Goal: Transaction & Acquisition: Book appointment/travel/reservation

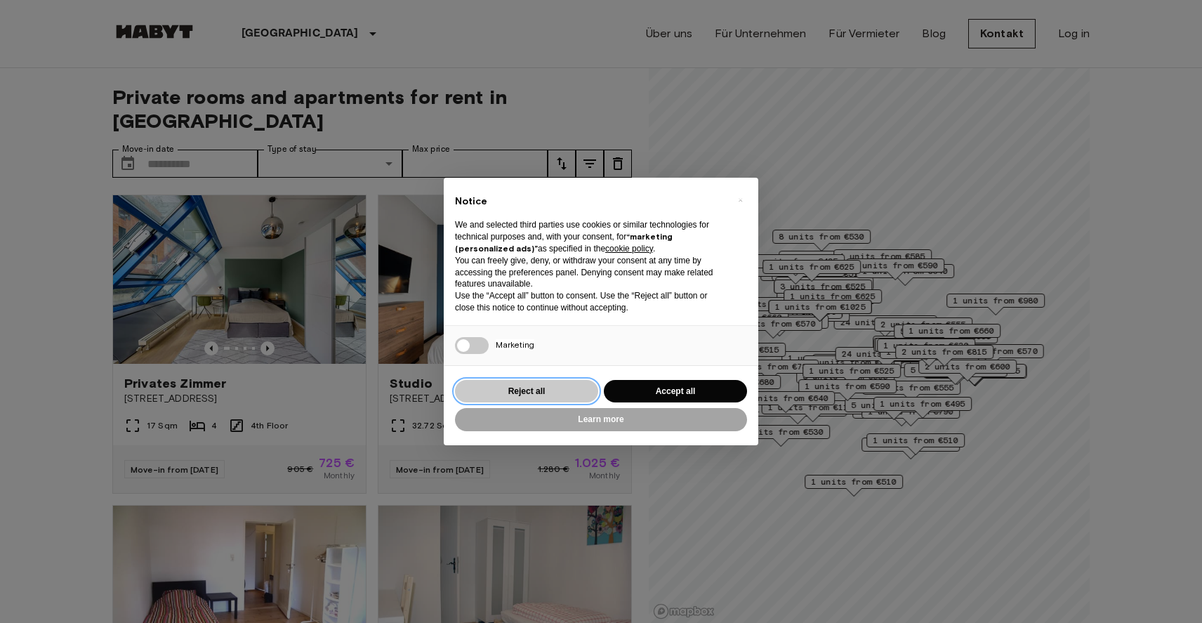
click at [560, 397] on button "Reject all" at bounding box center [526, 391] width 143 height 23
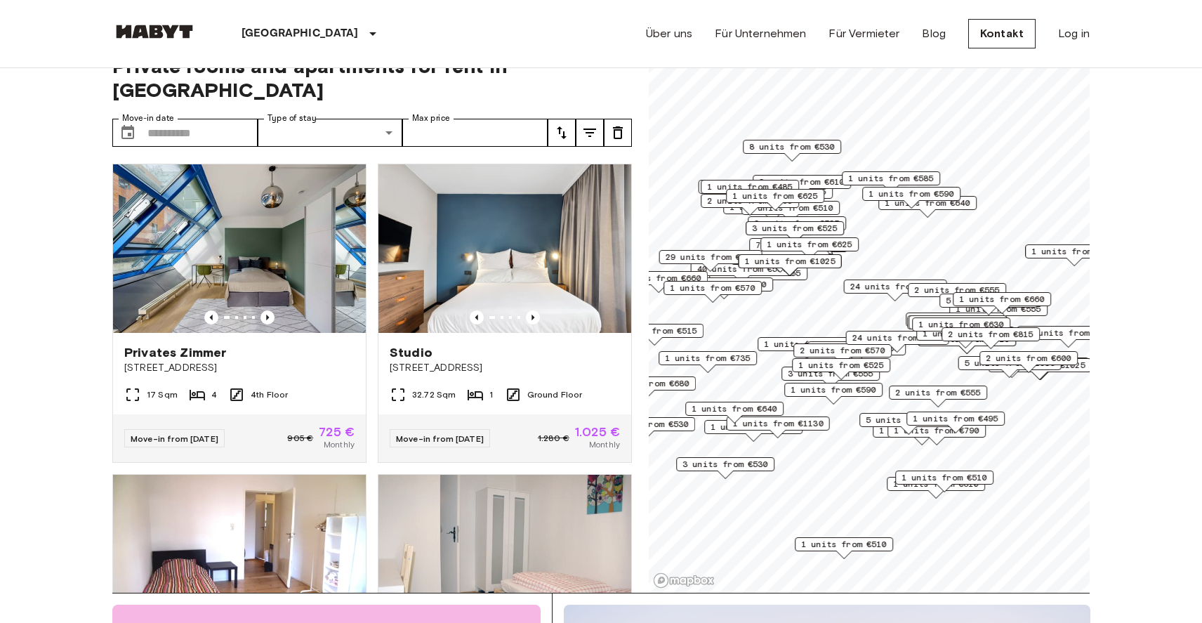
scroll to position [32, 0]
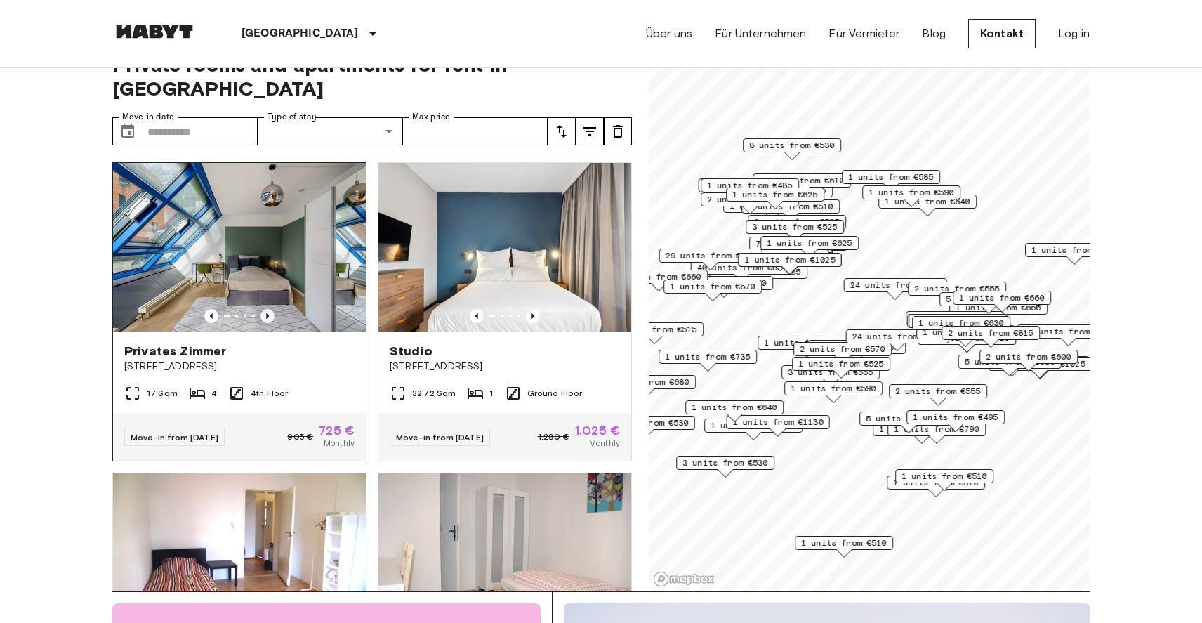
click at [270, 309] on icon "Previous image" at bounding box center [268, 316] width 14 height 14
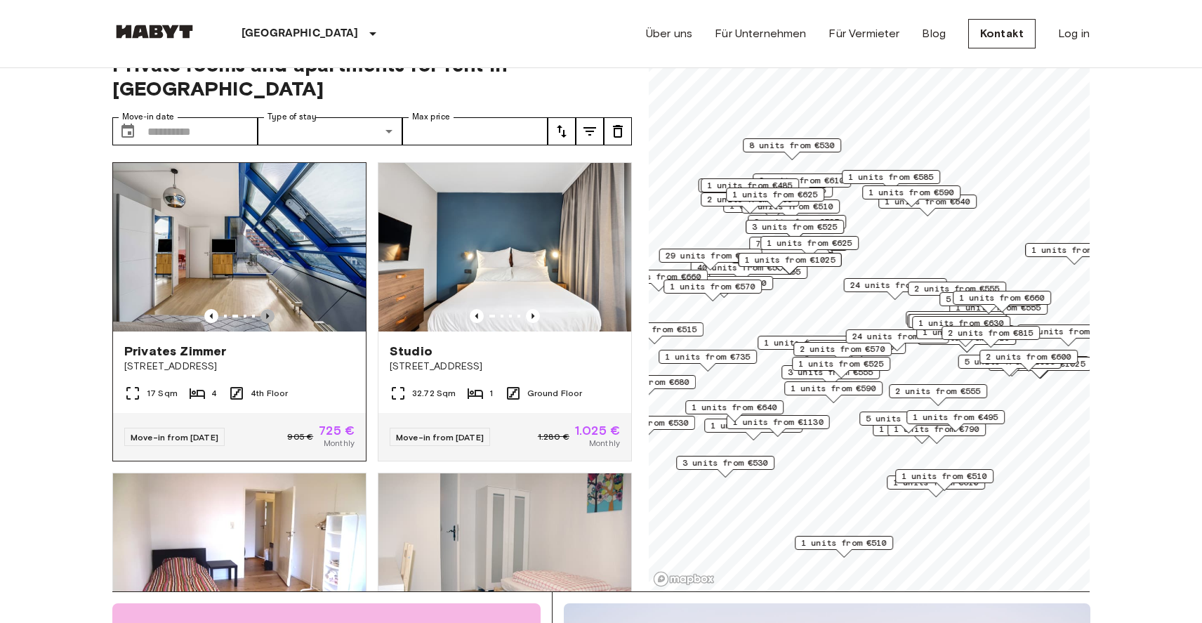
click at [270, 309] on icon "Previous image" at bounding box center [268, 316] width 14 height 14
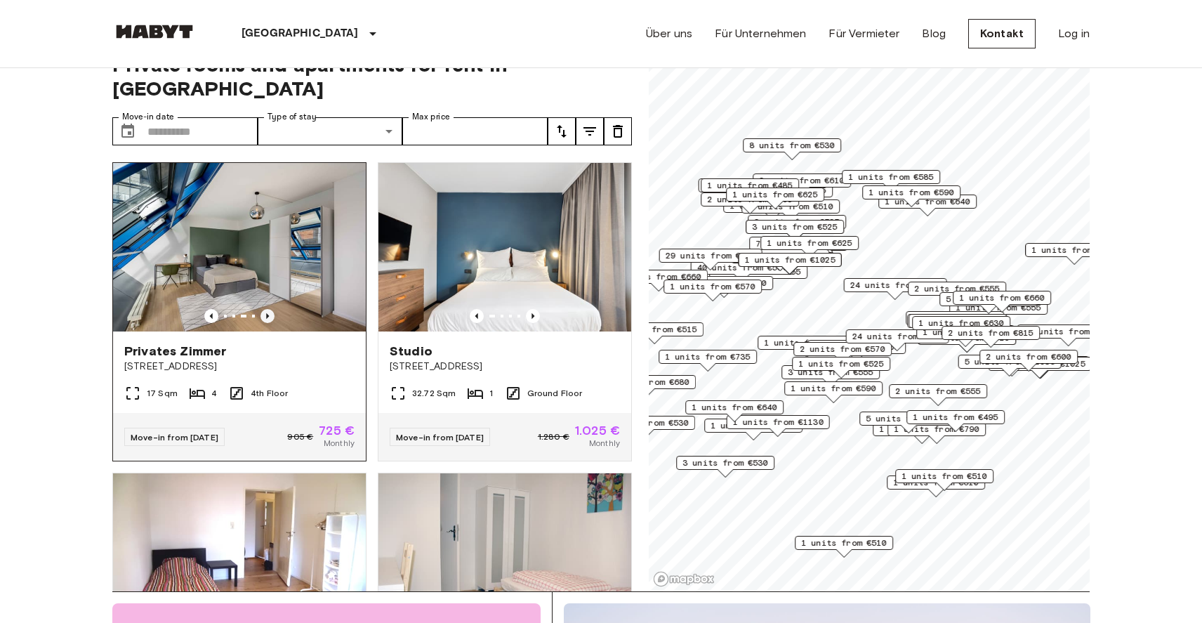
click at [270, 309] on icon "Previous image" at bounding box center [268, 316] width 14 height 14
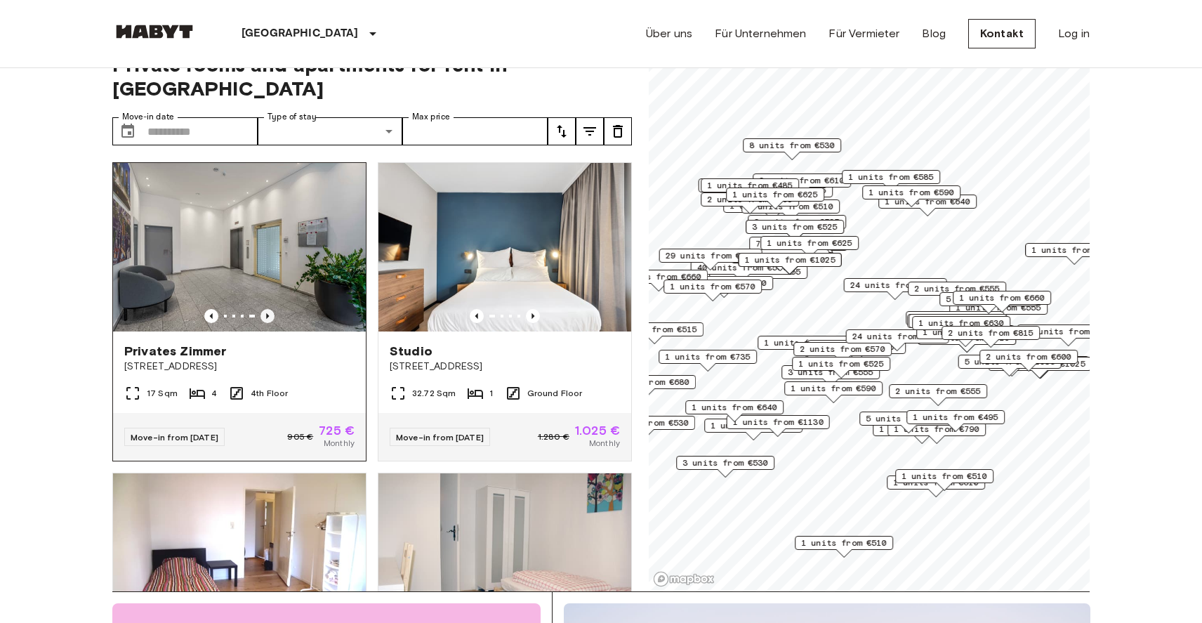
click at [270, 309] on icon "Previous image" at bounding box center [268, 316] width 14 height 14
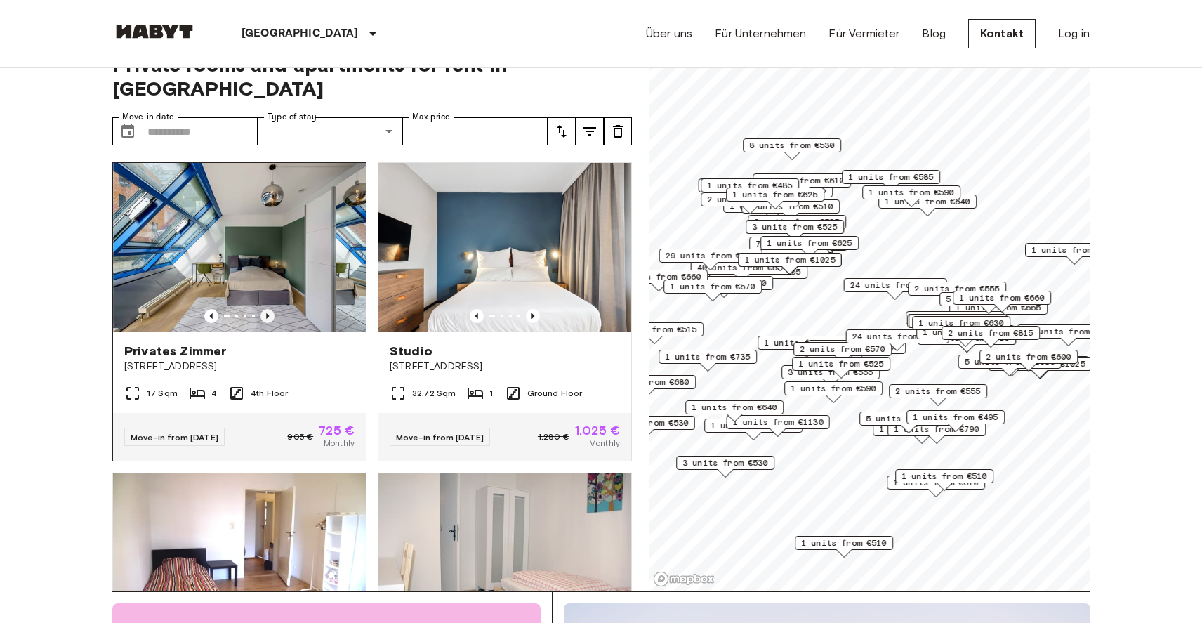
click at [270, 309] on icon "Previous image" at bounding box center [268, 316] width 14 height 14
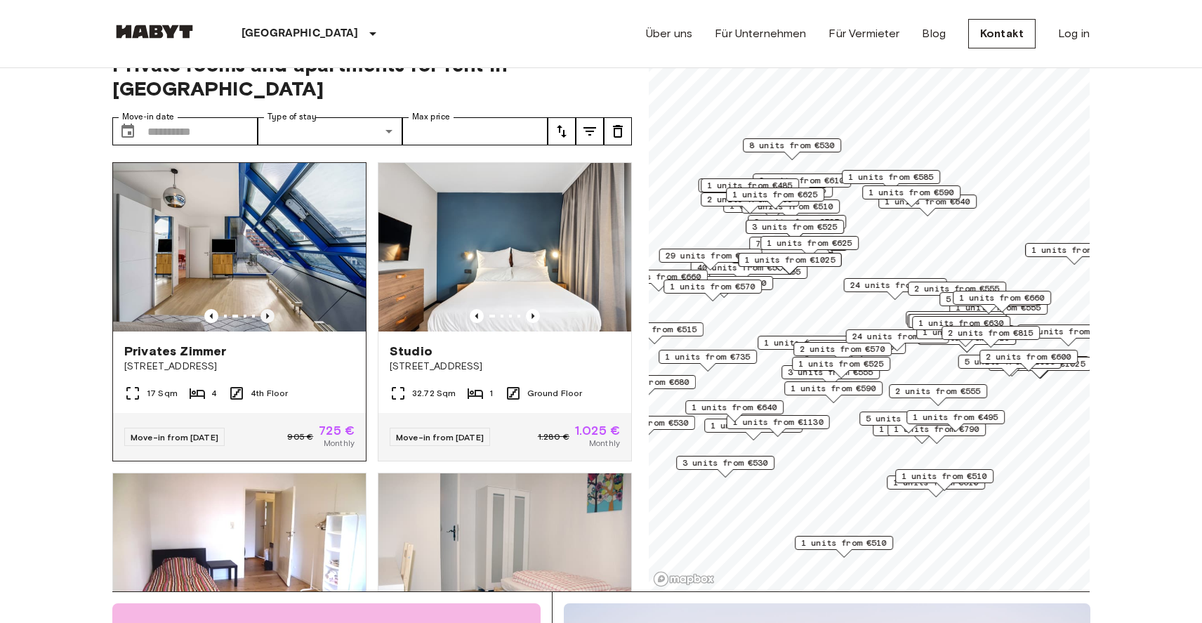
click at [270, 309] on icon "Previous image" at bounding box center [268, 316] width 14 height 14
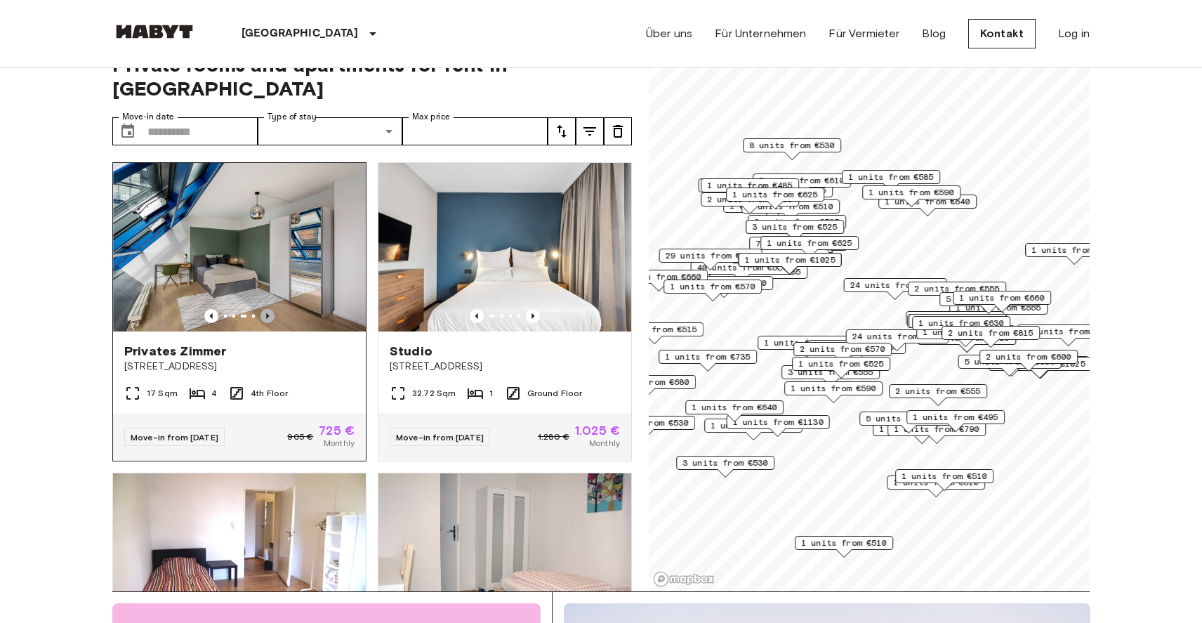
click at [270, 309] on icon "Previous image" at bounding box center [268, 316] width 14 height 14
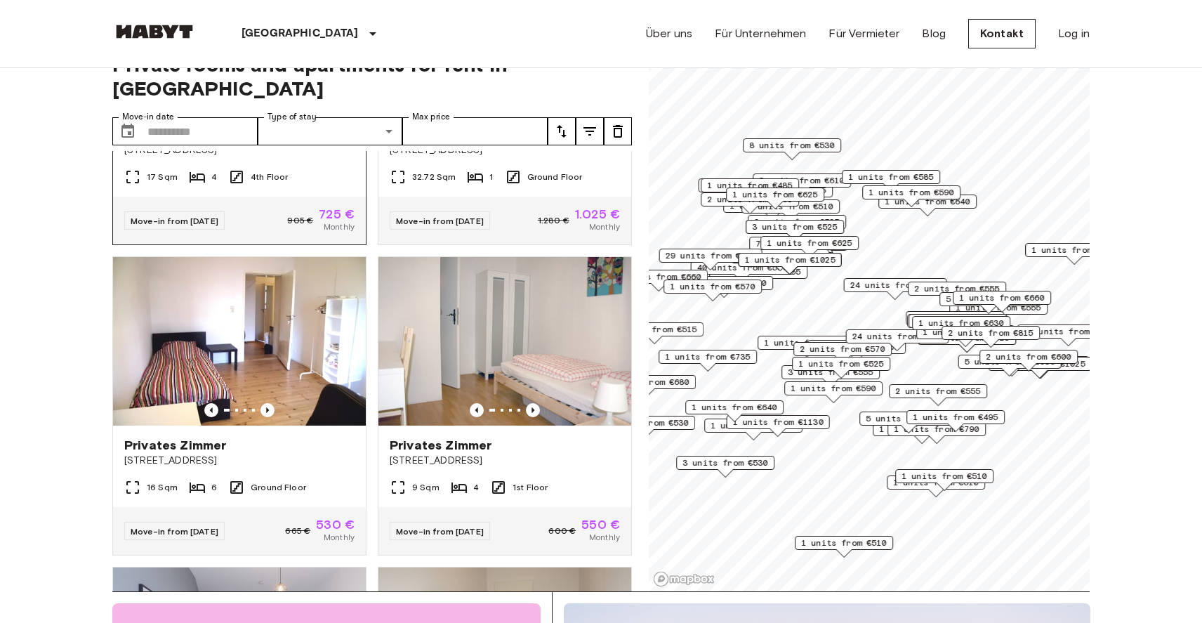
scroll to position [223, 0]
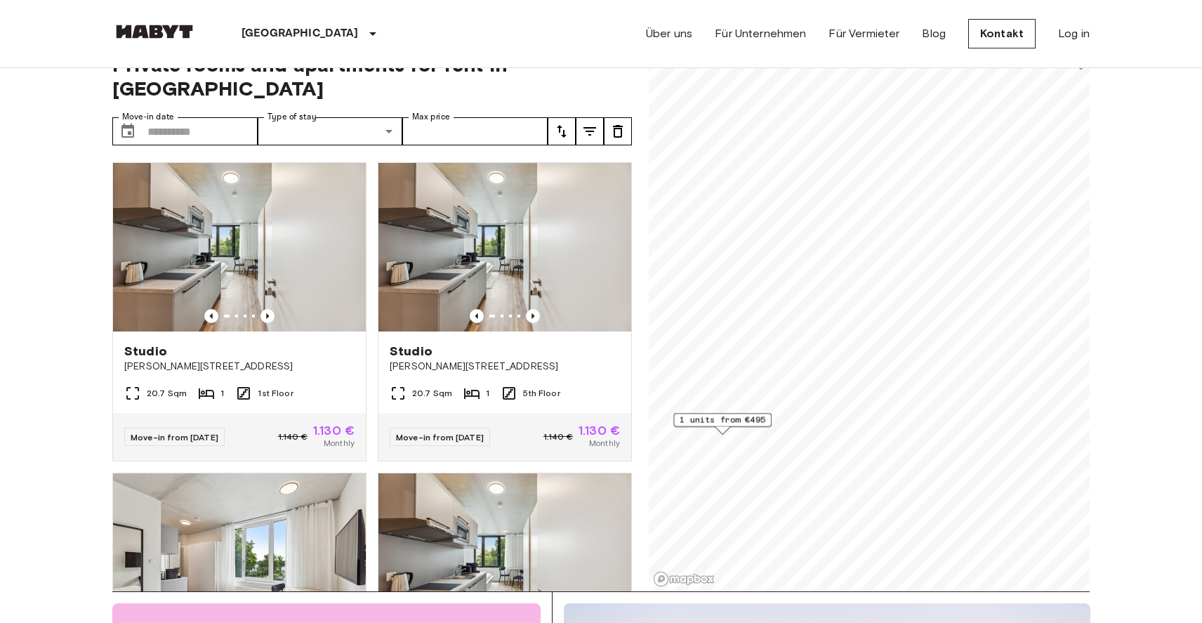
click at [723, 424] on span "1 units from €495" at bounding box center [723, 420] width 86 height 13
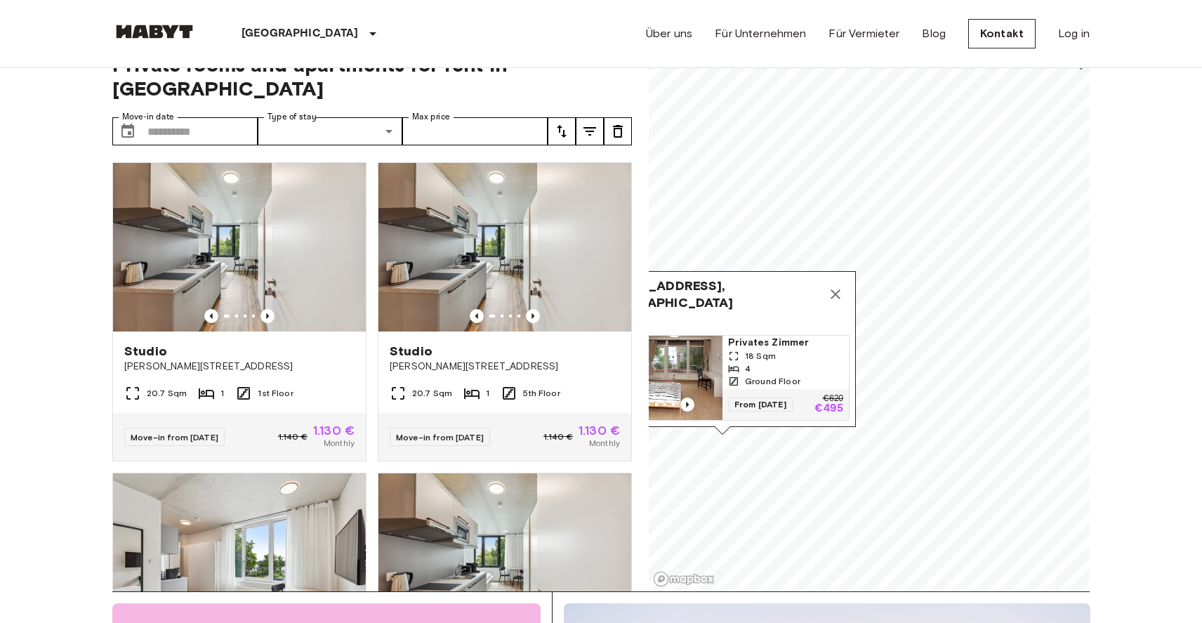
click at [766, 353] on span "18 Sqm" at bounding box center [760, 356] width 31 height 13
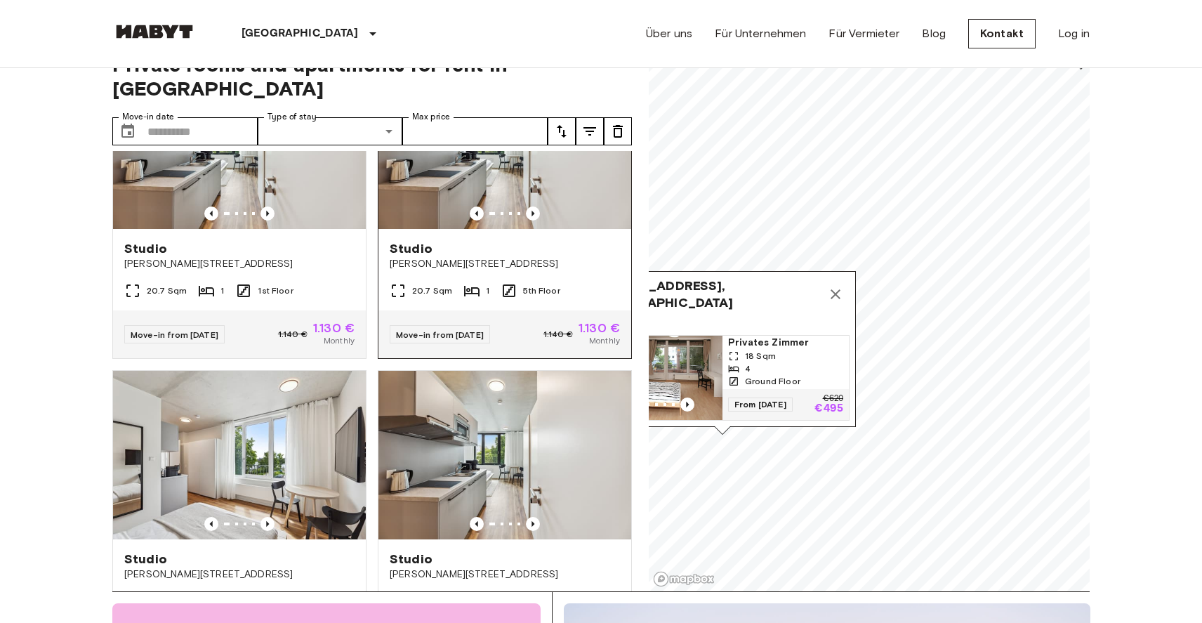
scroll to position [112, 0]
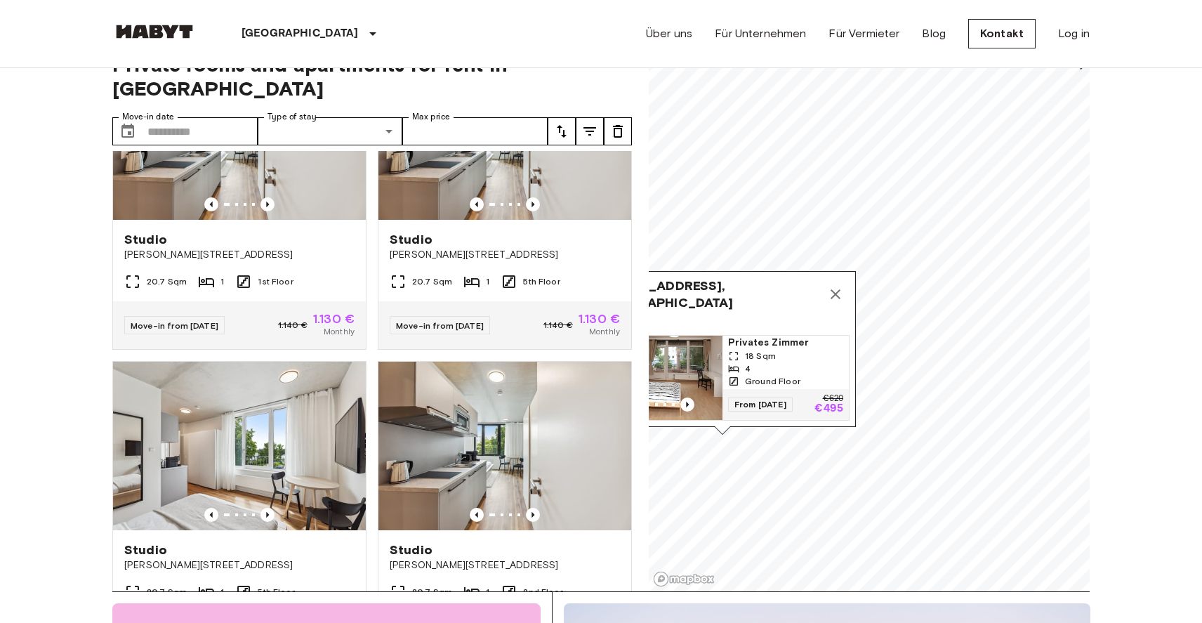
click at [834, 290] on icon "Map marker" at bounding box center [835, 294] width 17 height 17
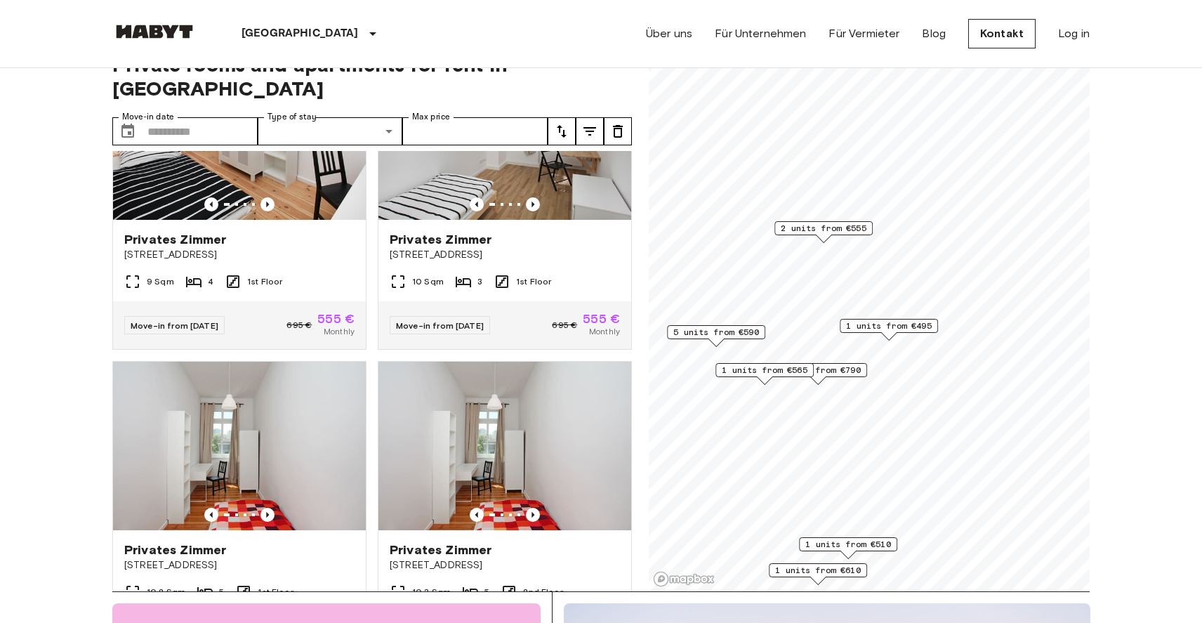
click at [824, 235] on div "Map marker" at bounding box center [823, 239] width 15 height 8
click at [824, 232] on span "2 units from €555" at bounding box center [824, 228] width 86 height 13
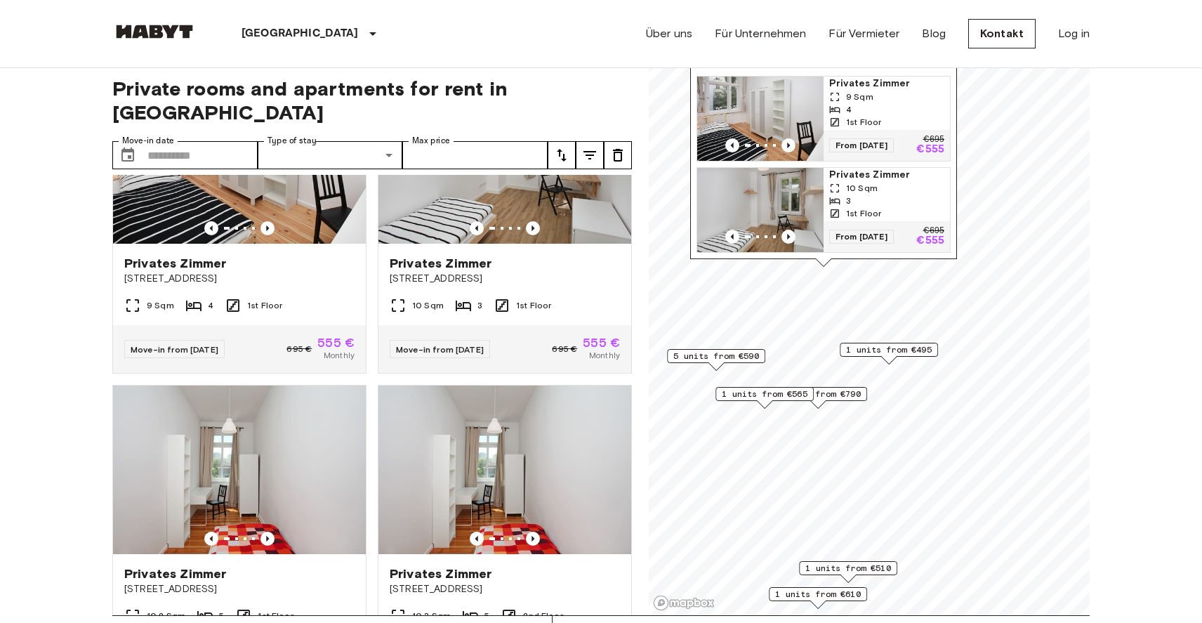
scroll to position [9, 0]
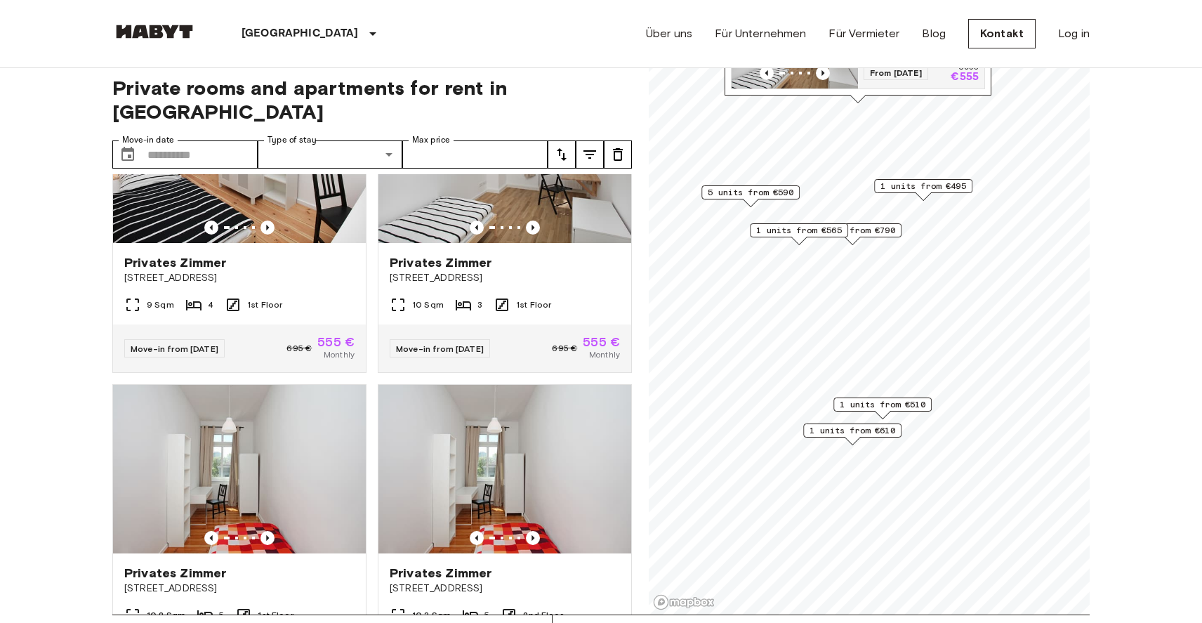
click at [887, 408] on span "1 units from €510" at bounding box center [883, 404] width 86 height 13
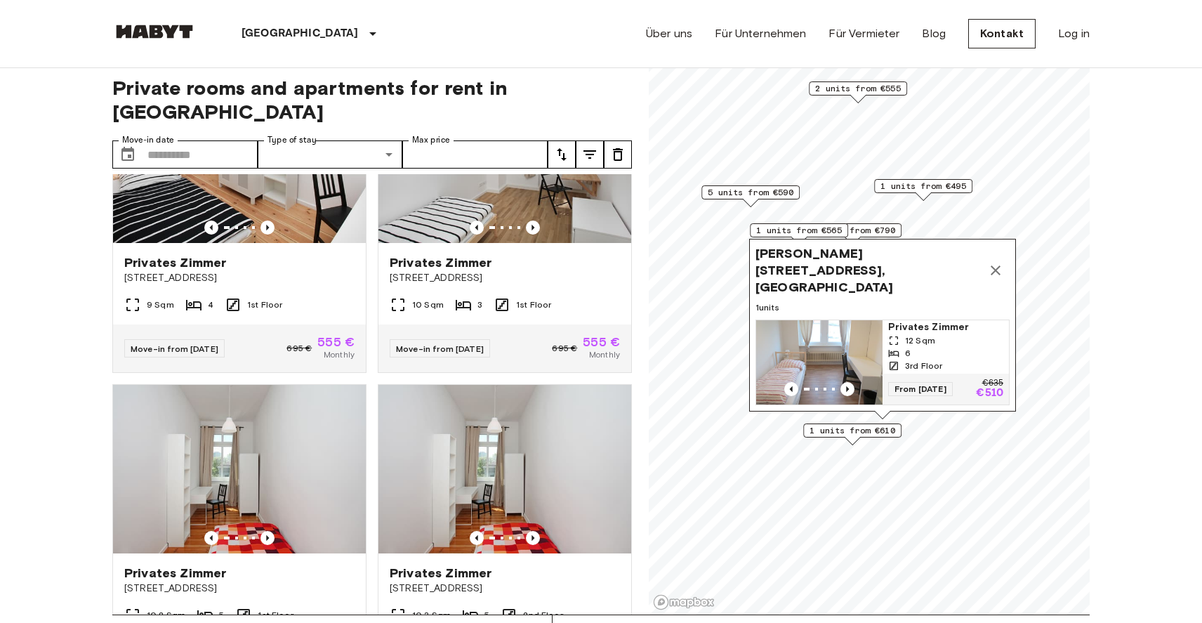
click at [866, 433] on span "1 units from €610" at bounding box center [853, 430] width 86 height 13
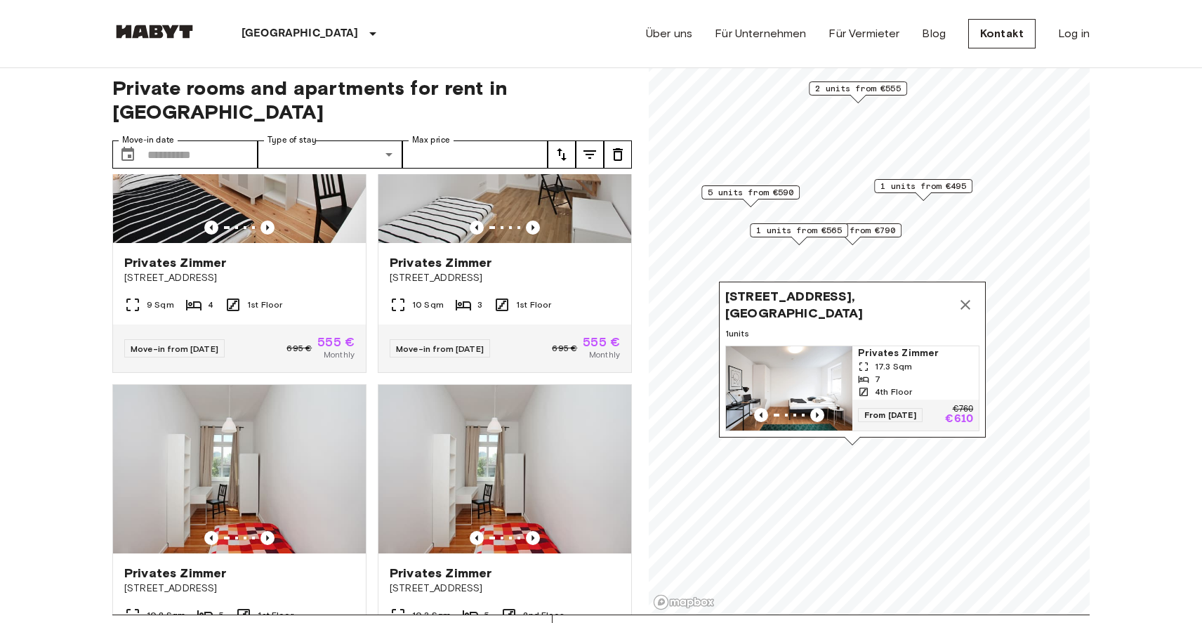
click at [820, 228] on span "1 units from €565" at bounding box center [799, 230] width 86 height 13
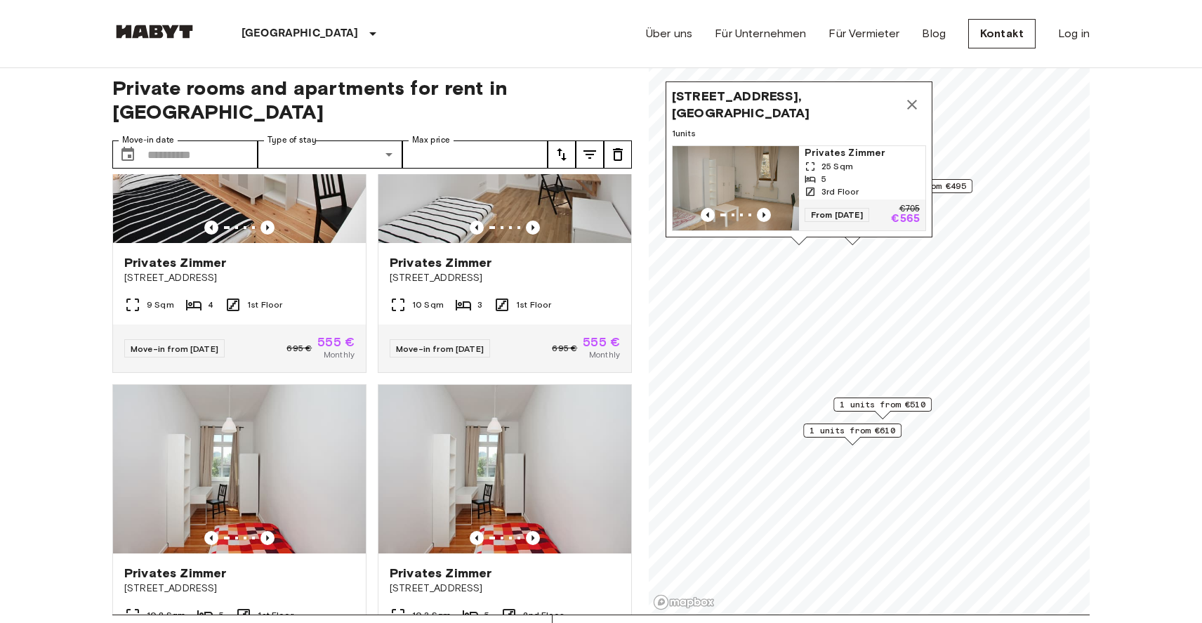
click at [855, 239] on div "Flughafenstraße 21, 12049 Berlin, GER 1 units Privates Zimmer 25 Sqm 5 3rd Floo…" at bounding box center [799, 163] width 267 height 164
click at [911, 104] on icon "Map marker" at bounding box center [912, 105] width 10 height 10
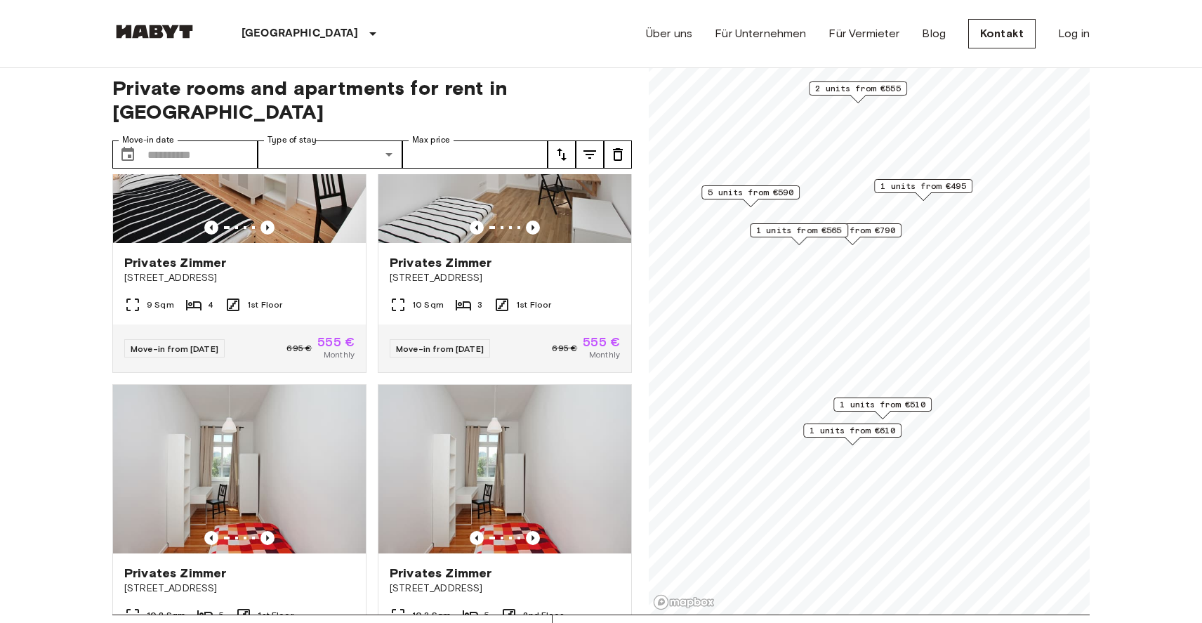
click at [871, 233] on span "1 units from €790" at bounding box center [853, 230] width 86 height 13
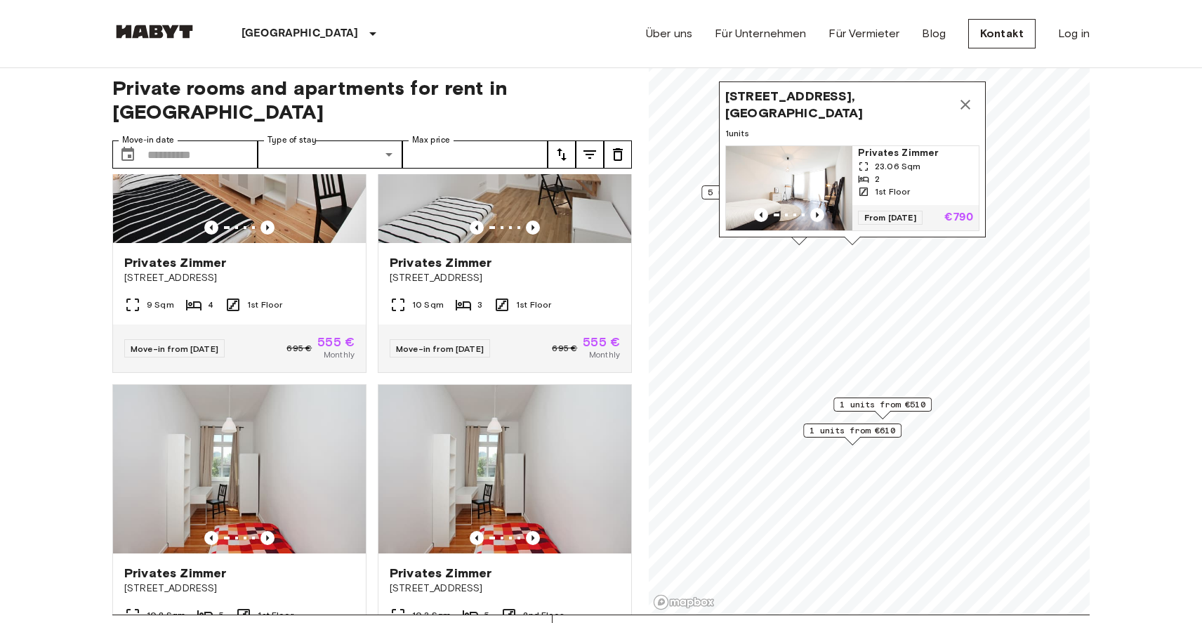
click at [963, 105] on icon "Map marker" at bounding box center [966, 105] width 10 height 10
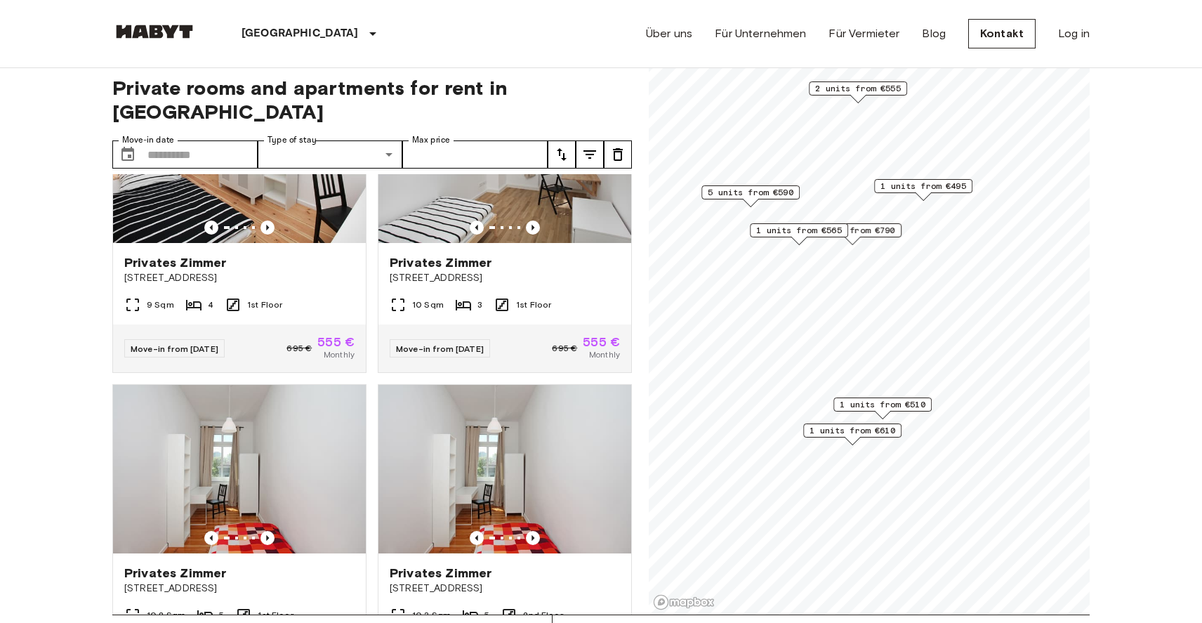
click at [763, 186] on span "5 units from €590" at bounding box center [751, 192] width 86 height 13
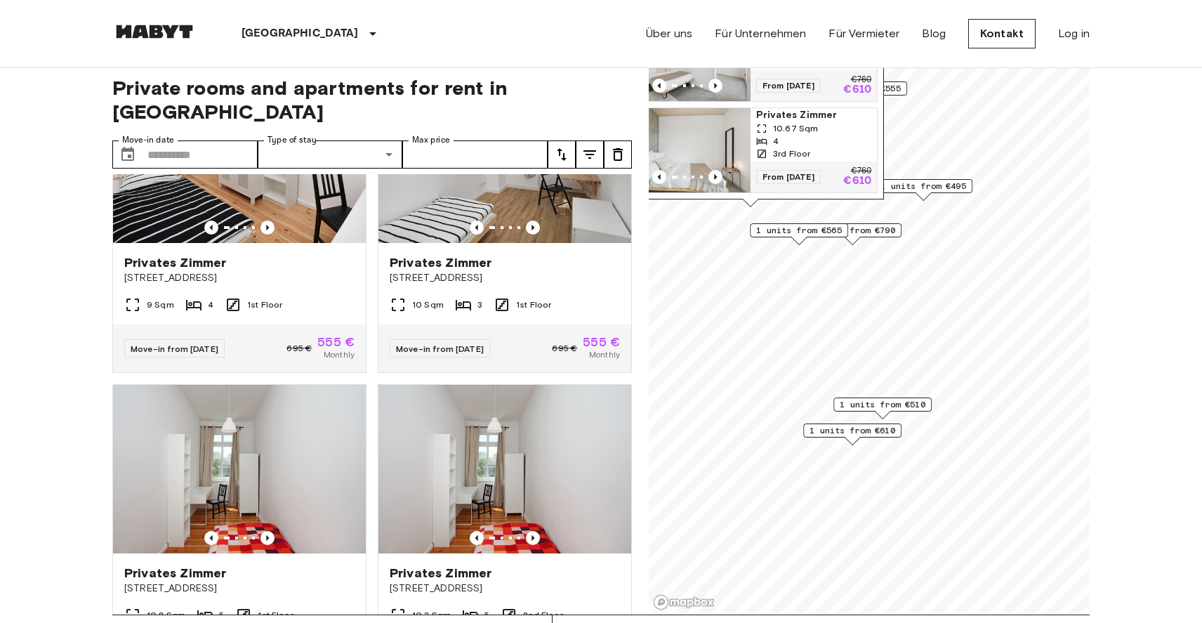
scroll to position [0, 0]
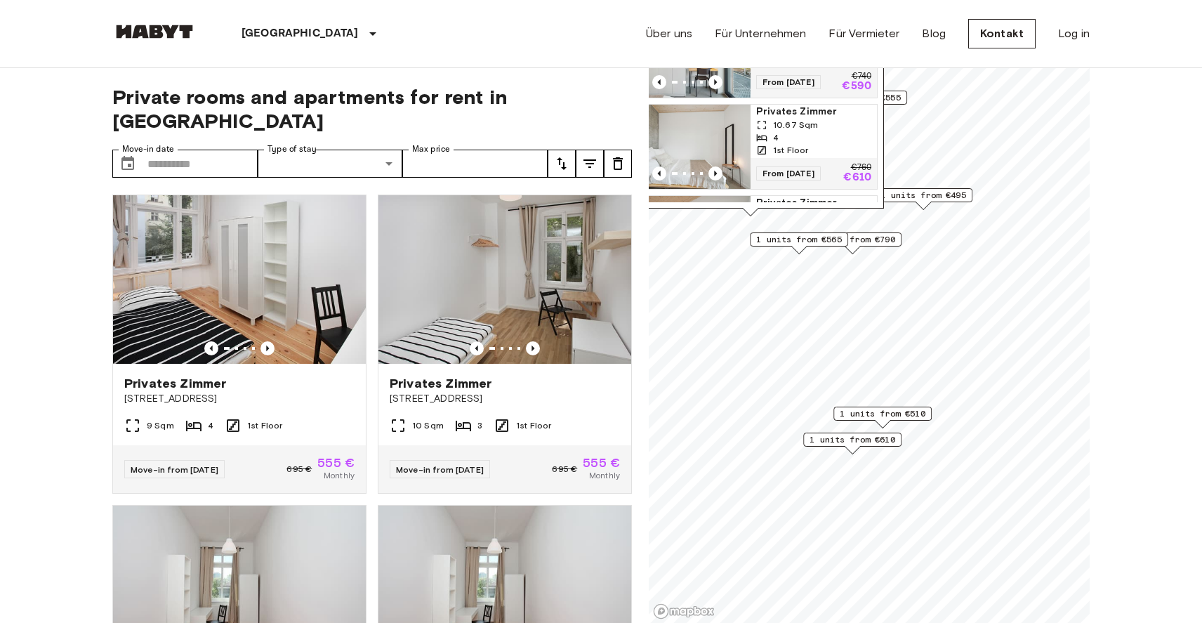
click at [560, 38] on div "Berlin Europa Amsterdam Berlin Brüssel Köln Dusseldorf Frankfurt Graz Hamburg L…" at bounding box center [601, 33] width 978 height 67
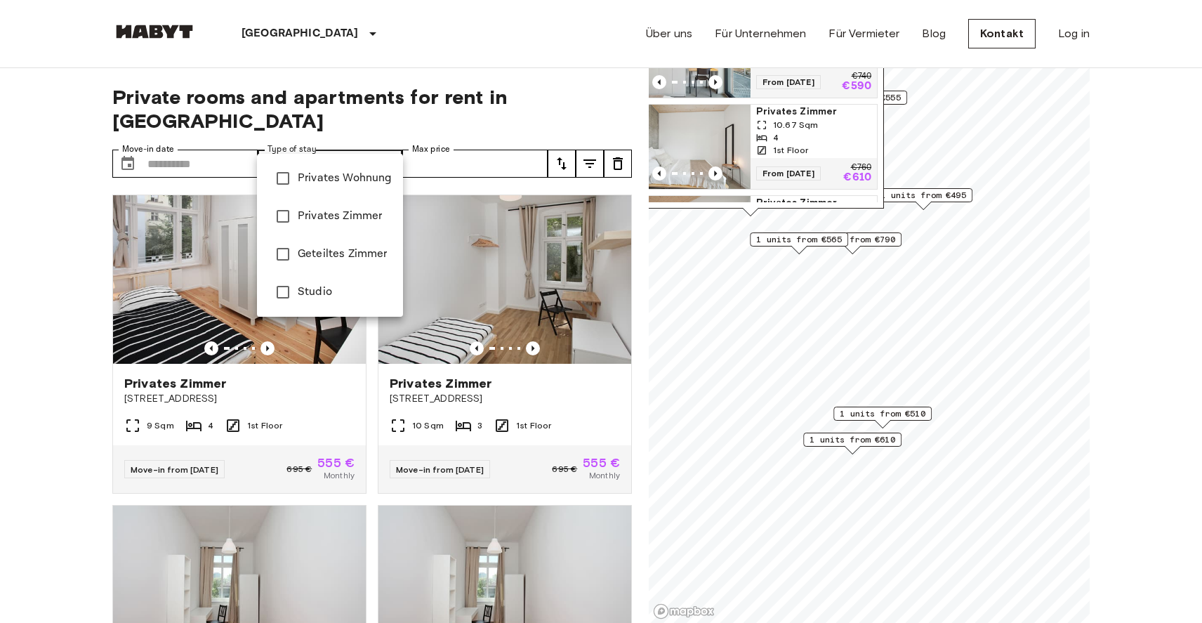
click at [364, 177] on span "Privates Wohnung" at bounding box center [345, 178] width 94 height 17
type input "**********"
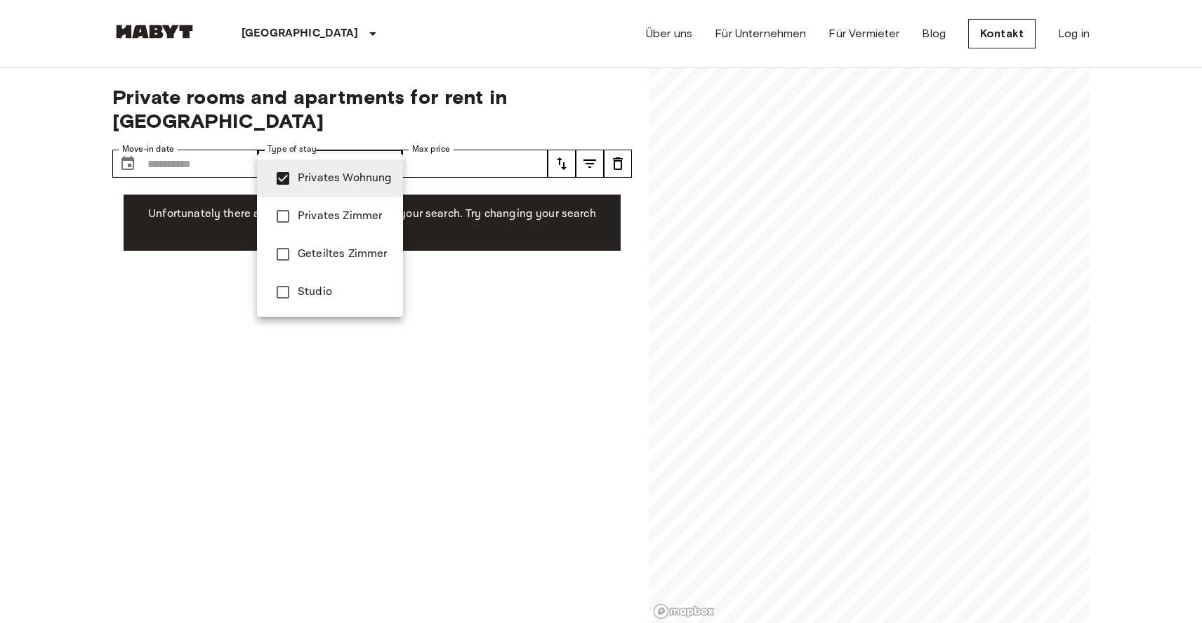
click at [109, 303] on div at bounding box center [601, 311] width 1202 height 623
click at [315, 183] on span "Privates Wohnung" at bounding box center [345, 178] width 94 height 17
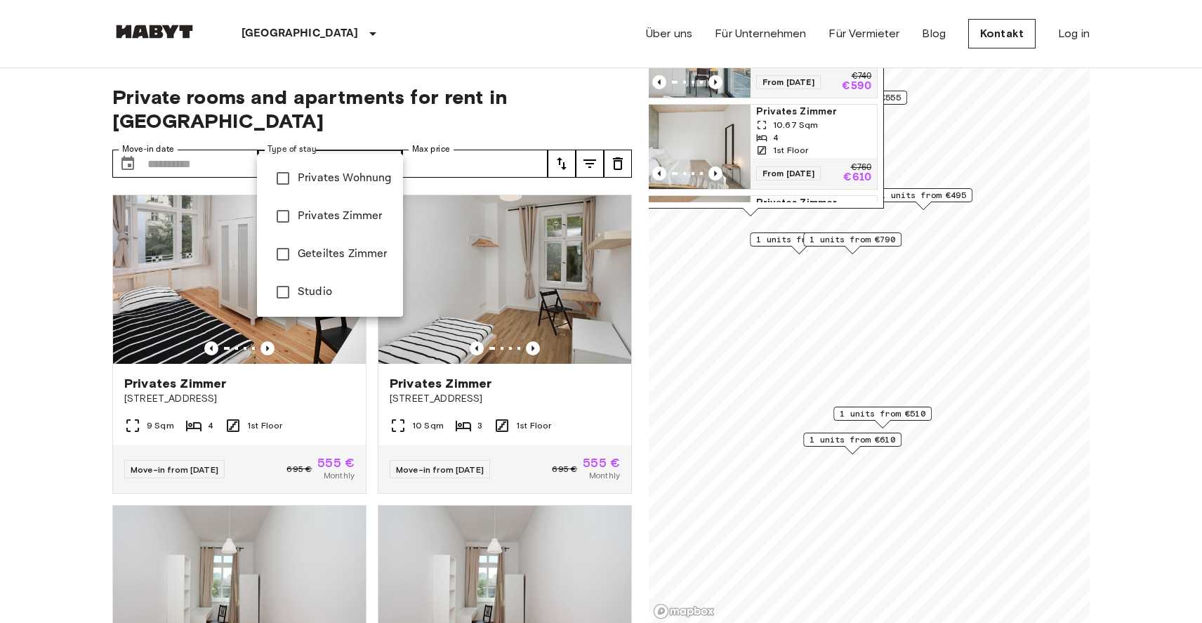
click at [306, 251] on span "Geteiltes Zimmer" at bounding box center [345, 254] width 94 height 17
type input "**********"
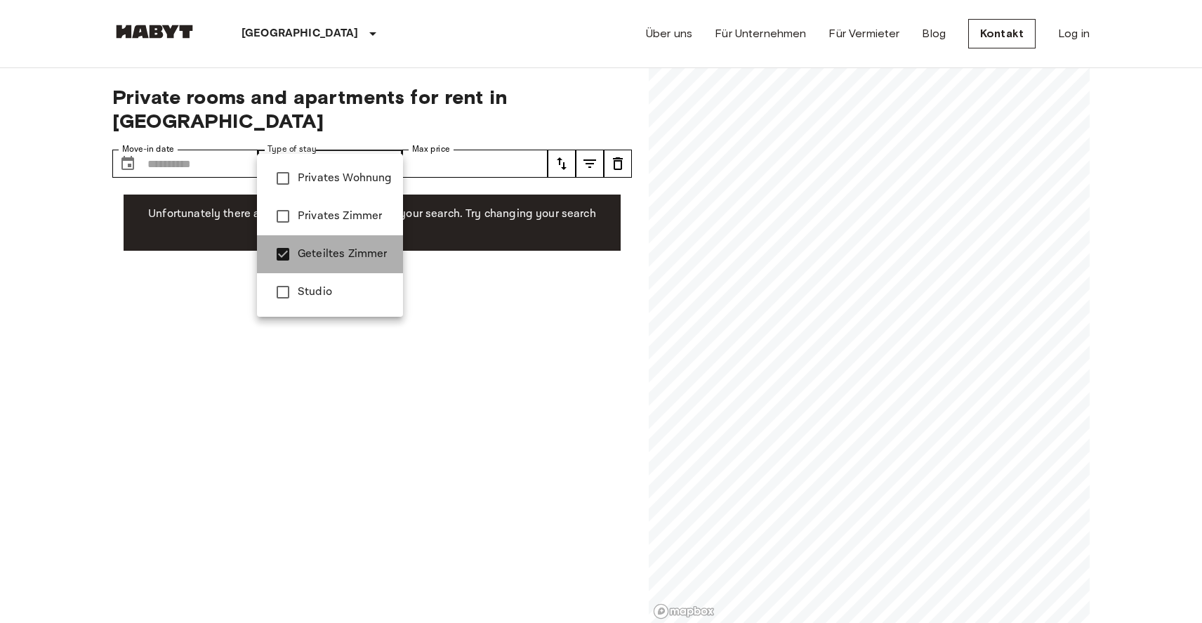
click at [306, 251] on span "Geteiltes Zimmer" at bounding box center [345, 254] width 94 height 17
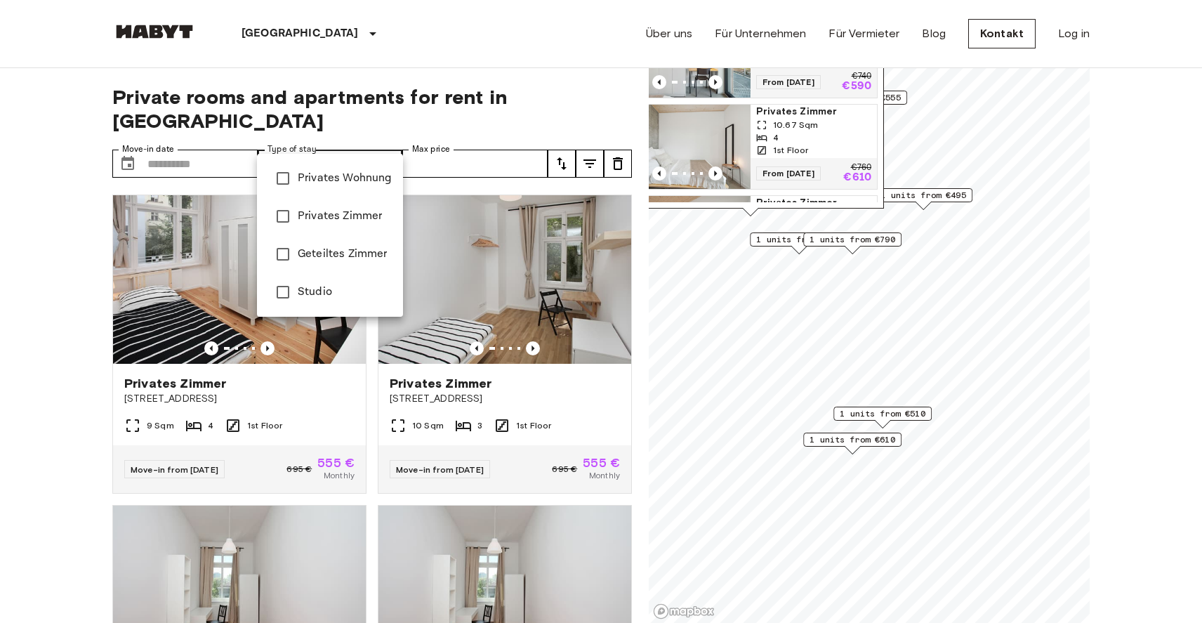
click at [298, 289] on span "Studio" at bounding box center [345, 292] width 94 height 17
type input "******"
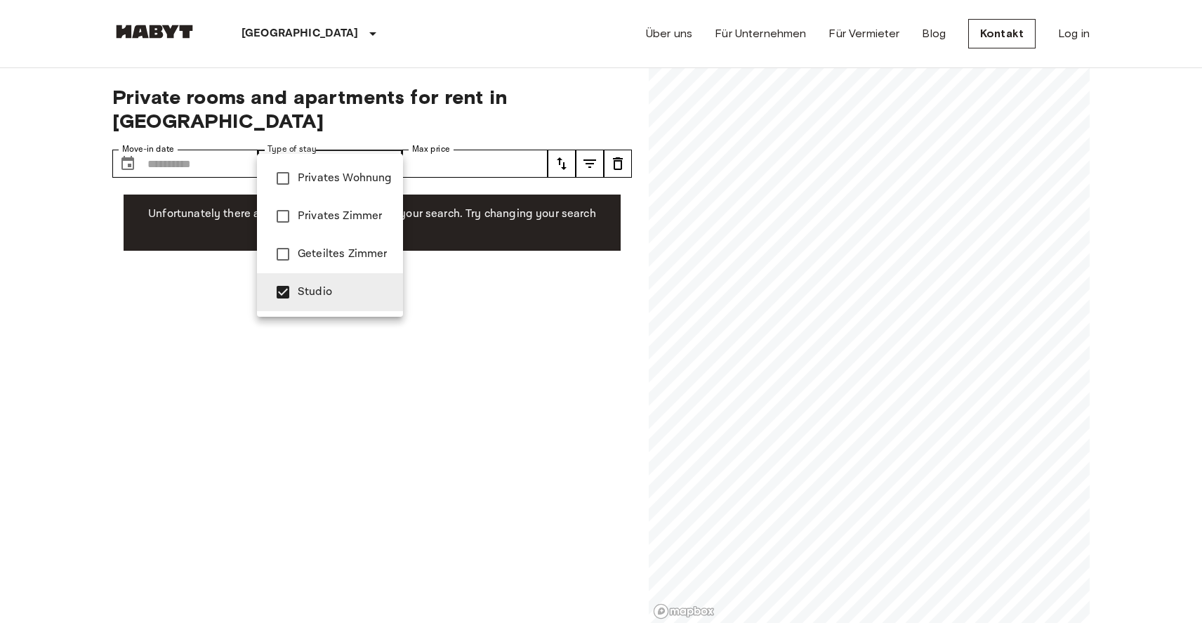
click at [298, 289] on span "Studio" at bounding box center [345, 292] width 94 height 17
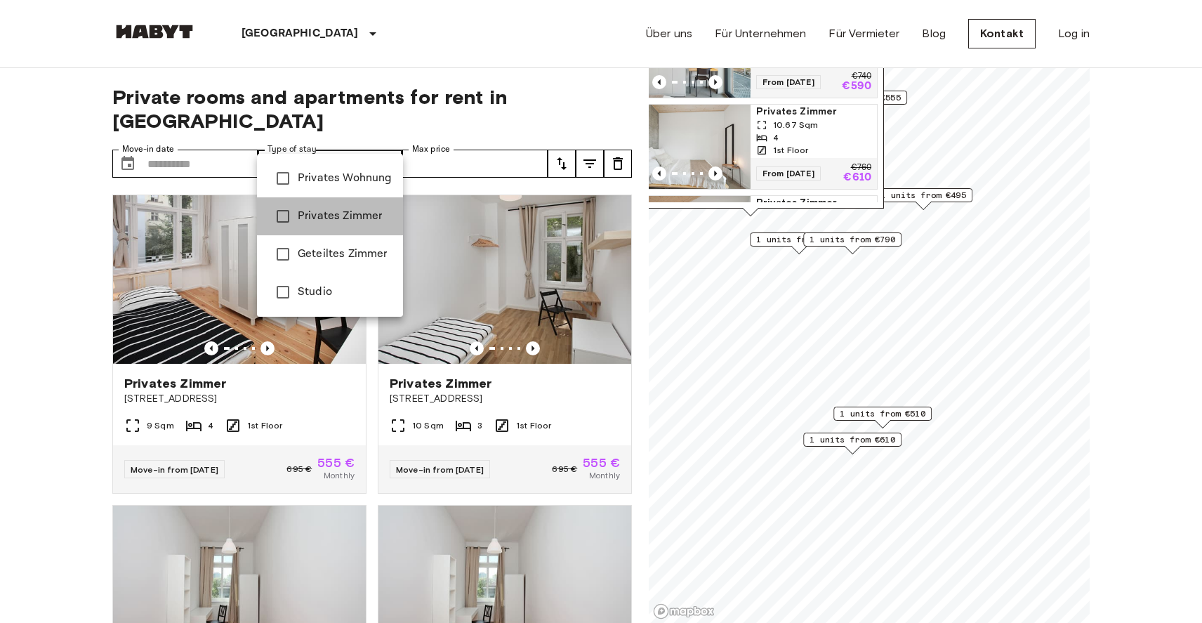
click at [298, 211] on span "Privates Zimmer" at bounding box center [345, 216] width 94 height 17
type input "**********"
click at [298, 211] on span "Privates Zimmer" at bounding box center [345, 216] width 94 height 17
click at [879, 285] on div at bounding box center [601, 311] width 1202 height 623
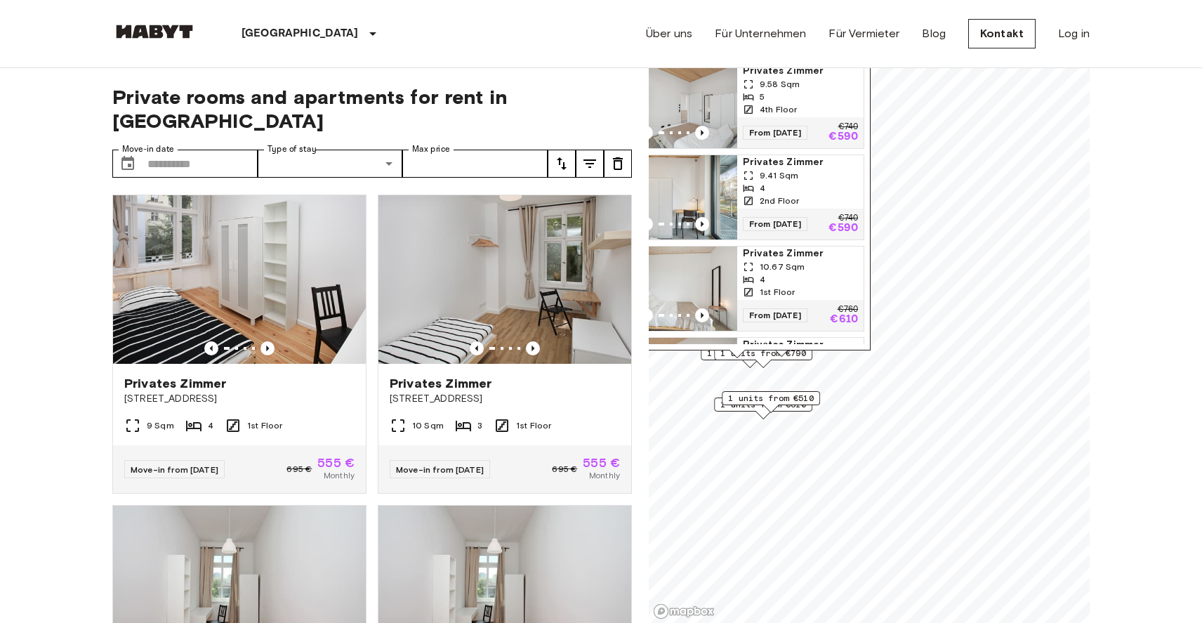
click at [760, 360] on div "Map marker" at bounding box center [763, 364] width 15 height 8
click at [763, 404] on span "1 units from €510" at bounding box center [771, 398] width 86 height 13
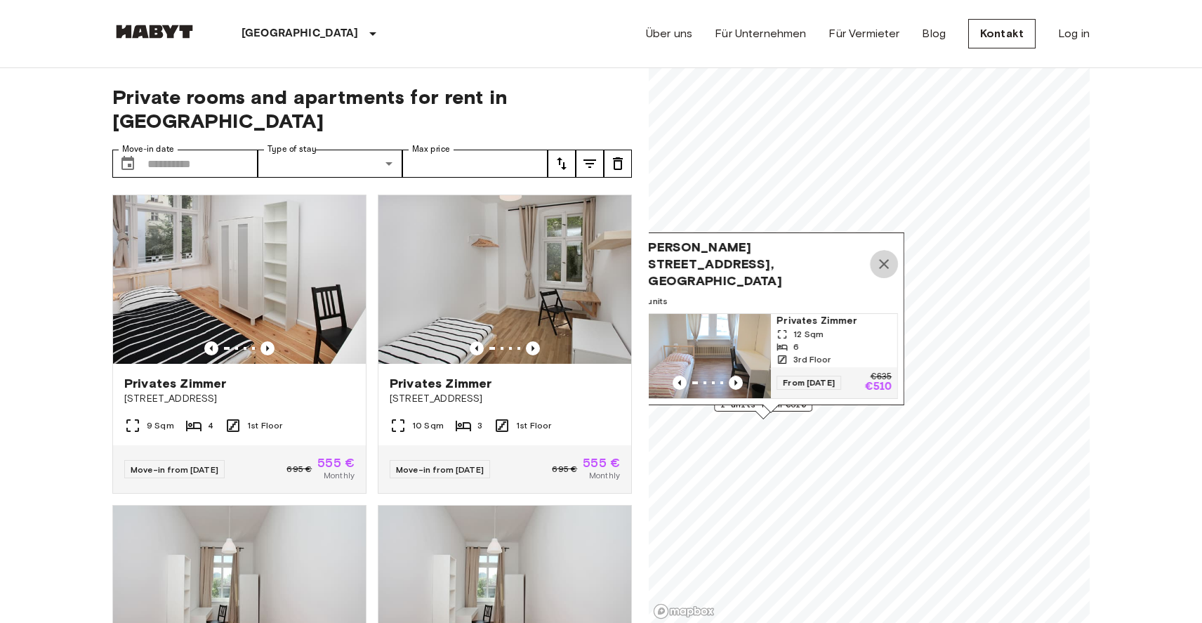
click at [882, 272] on icon "Map marker" at bounding box center [884, 264] width 17 height 17
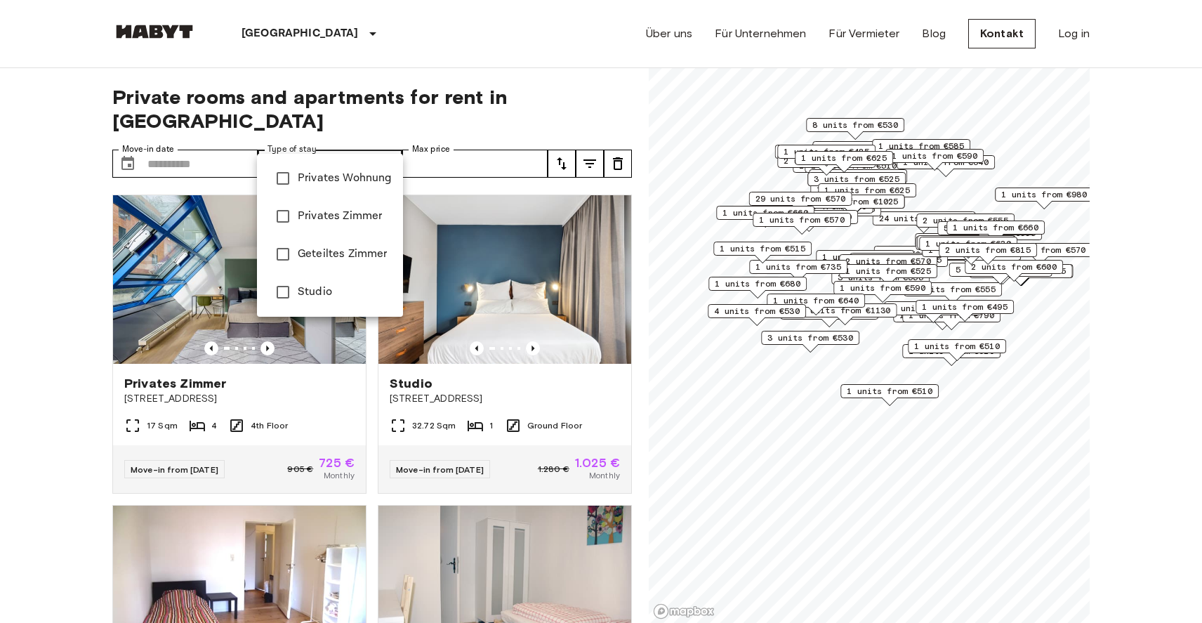
click at [338, 173] on span "Privates Wohnung" at bounding box center [345, 178] width 94 height 17
type input "**********"
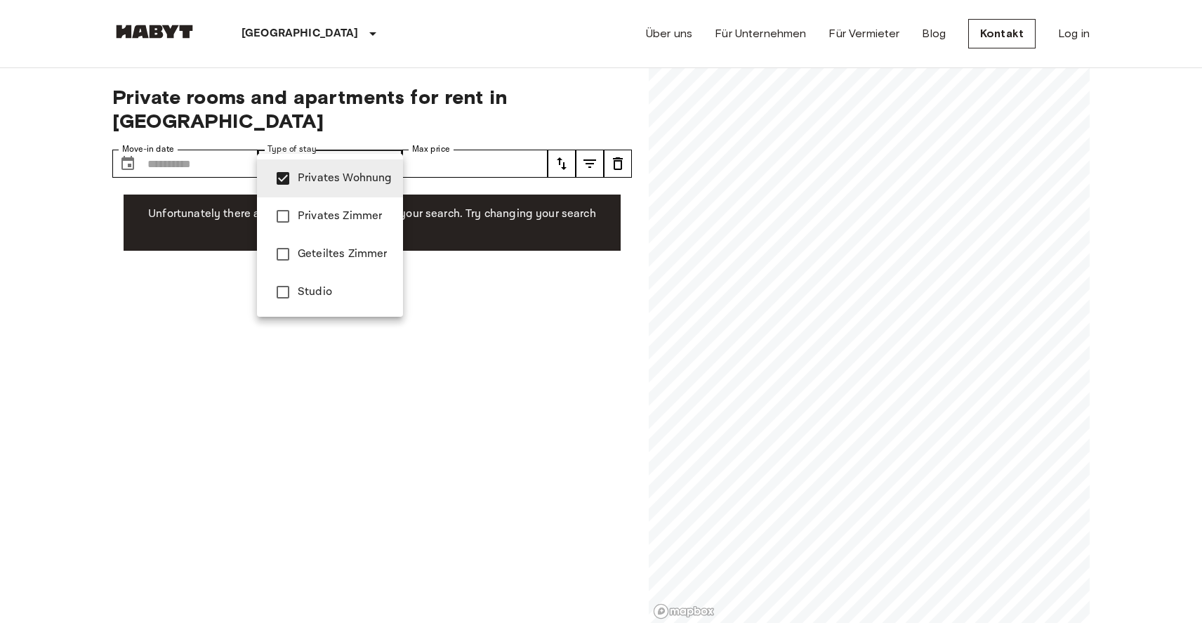
click at [338, 173] on span "Privates Wohnung" at bounding box center [345, 178] width 94 height 17
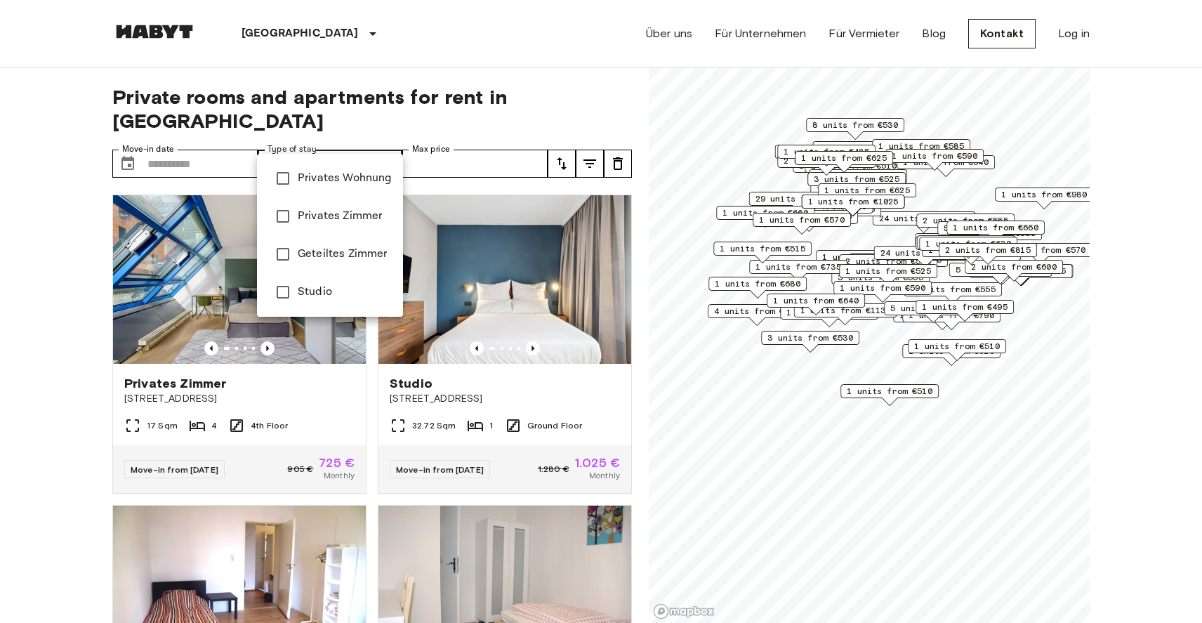
click at [900, 326] on div at bounding box center [601, 311] width 1202 height 623
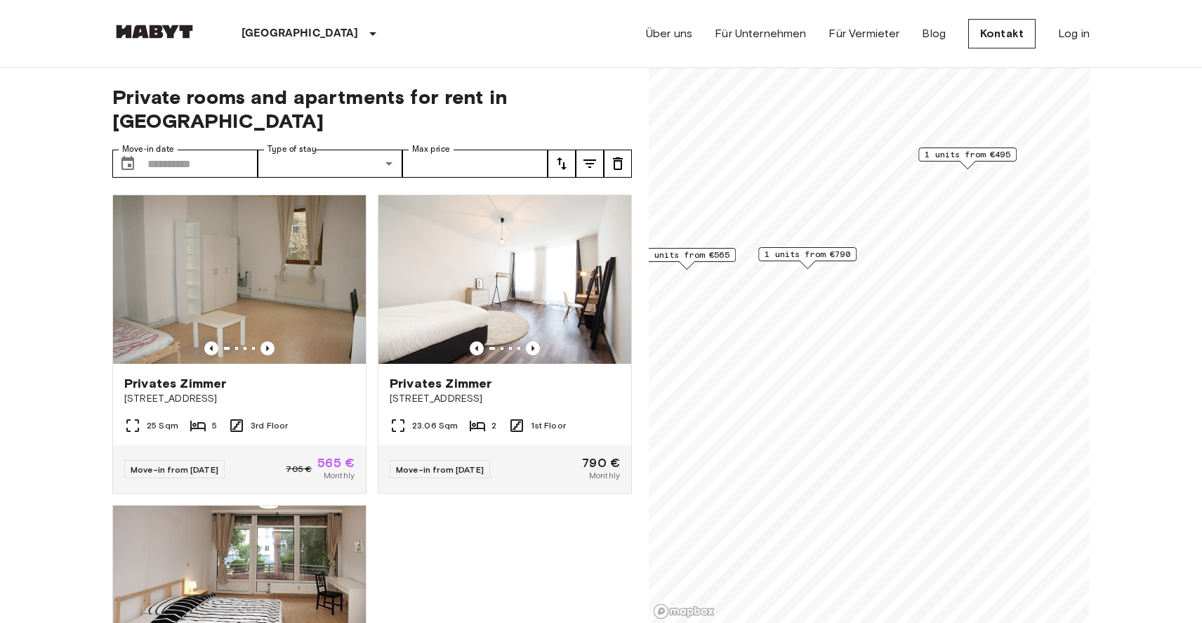
click at [708, 253] on span "1 units from €565" at bounding box center [687, 255] width 86 height 13
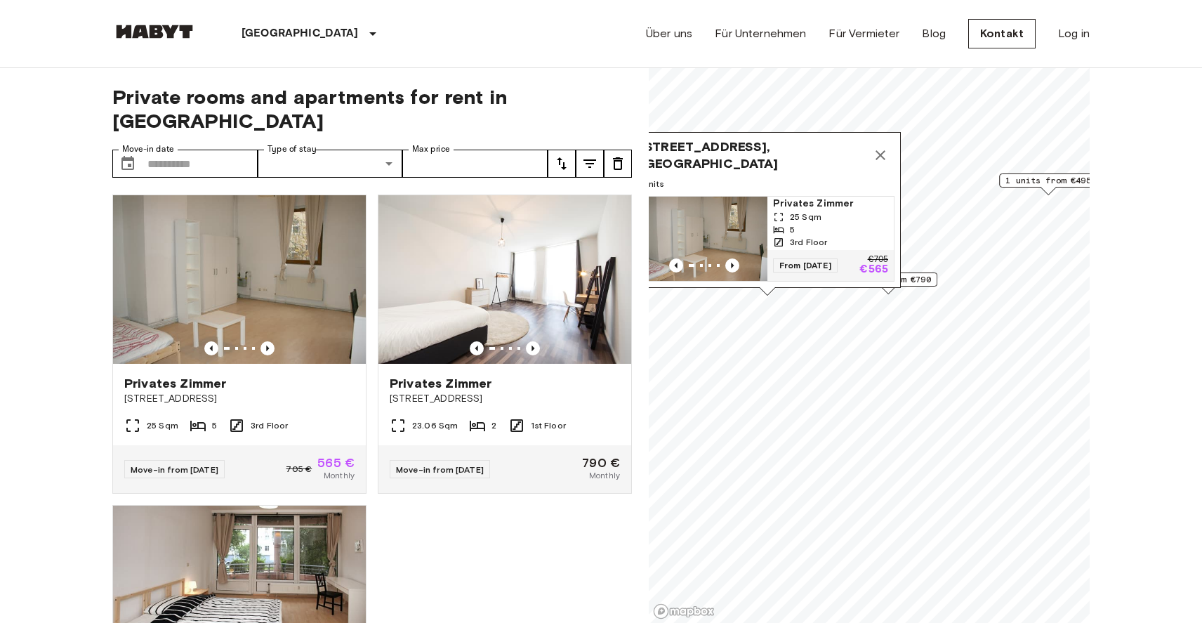
click at [803, 218] on span "25 Sqm" at bounding box center [806, 217] width 32 height 13
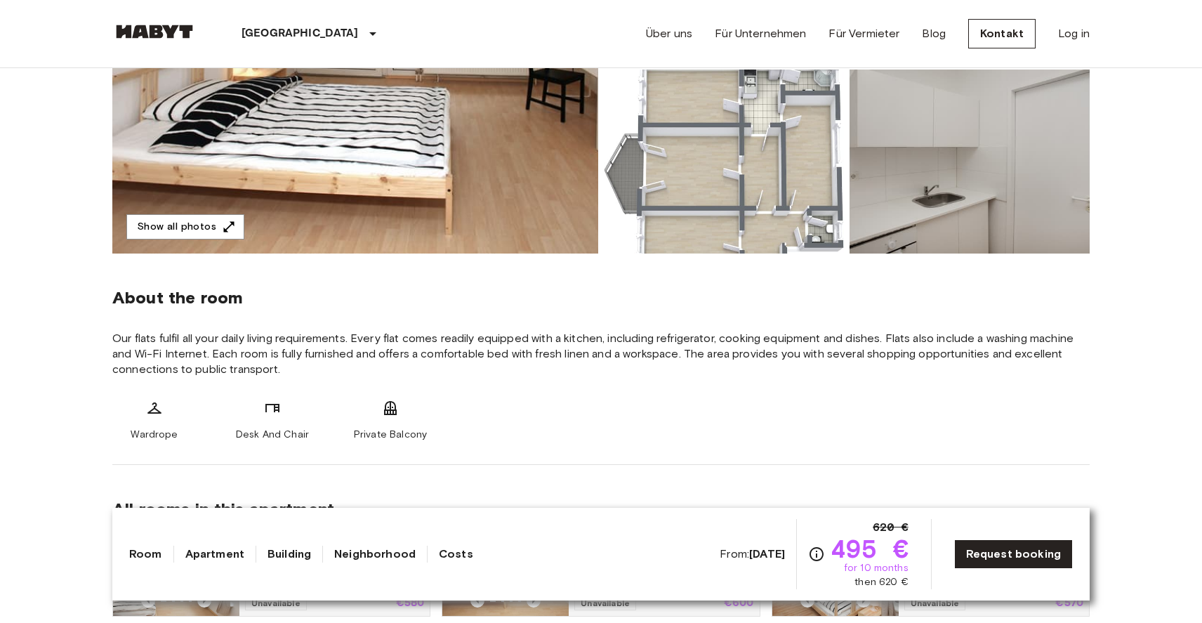
scroll to position [341, 0]
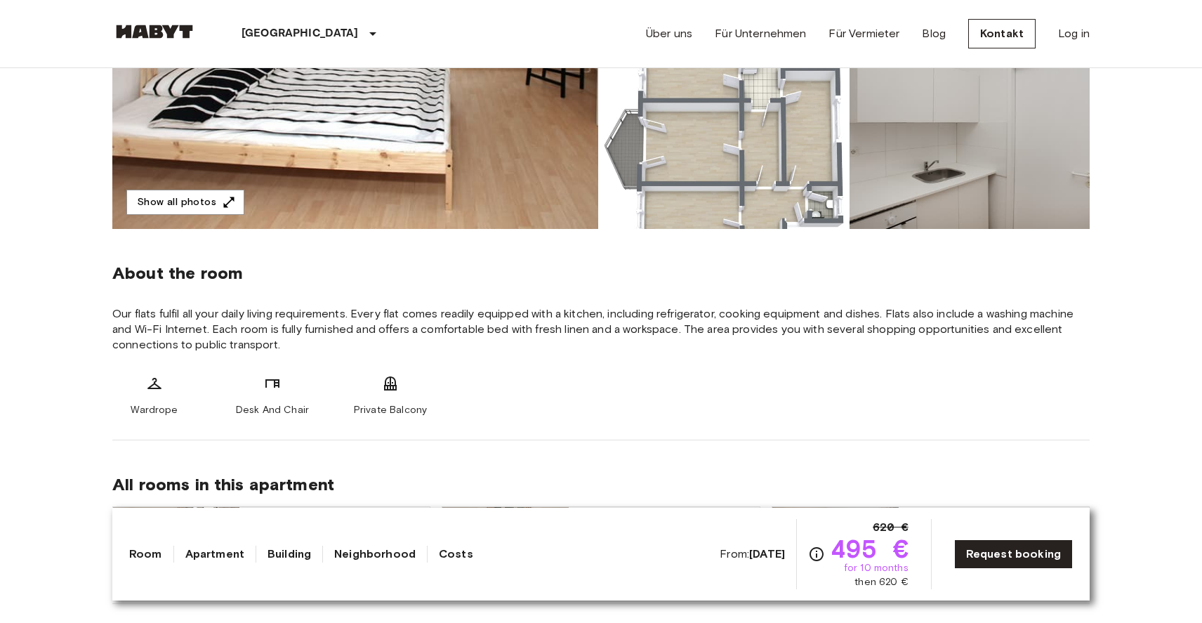
drag, startPoint x: 425, startPoint y: 329, endPoint x: 590, endPoint y: 334, distance: 165.1
click at [590, 334] on span "Our flats fulfil all your daily living requirements. Every flat comes readily e…" at bounding box center [601, 329] width 978 height 46
drag, startPoint x: 584, startPoint y: 331, endPoint x: 676, endPoint y: 333, distance: 92.0
click at [676, 333] on span "Our flats fulfil all your daily living requirements. Every flat comes readily e…" at bounding box center [601, 329] width 978 height 46
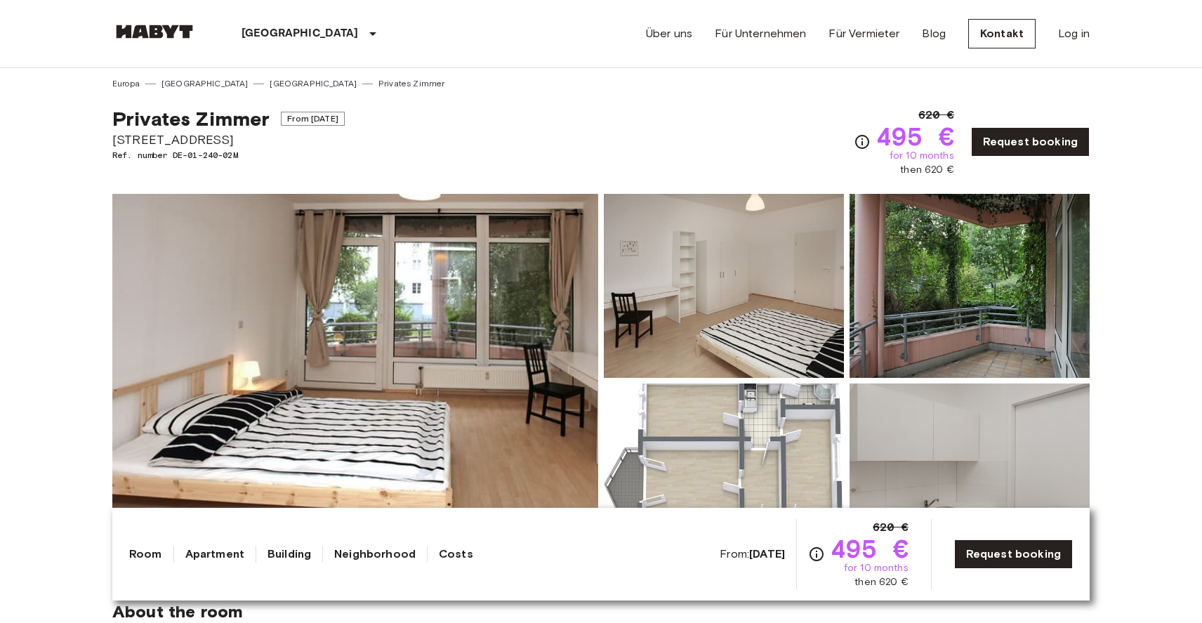
scroll to position [3, 0]
click at [1062, 152] on link "Request booking" at bounding box center [1030, 140] width 119 height 29
